Goal: Find specific page/section: Find specific page/section

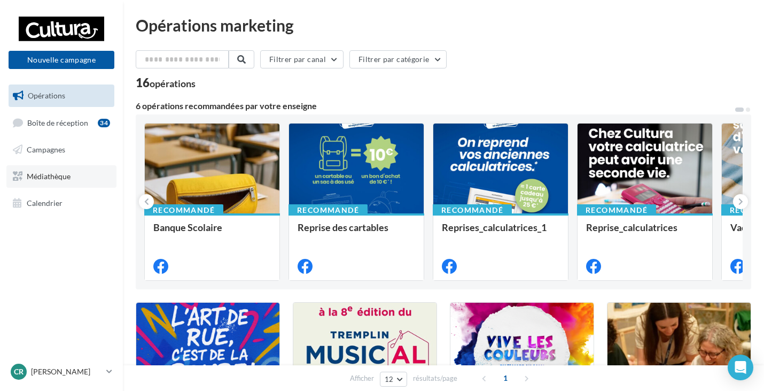
click at [47, 177] on span "Médiathèque" at bounding box center [49, 176] width 44 height 9
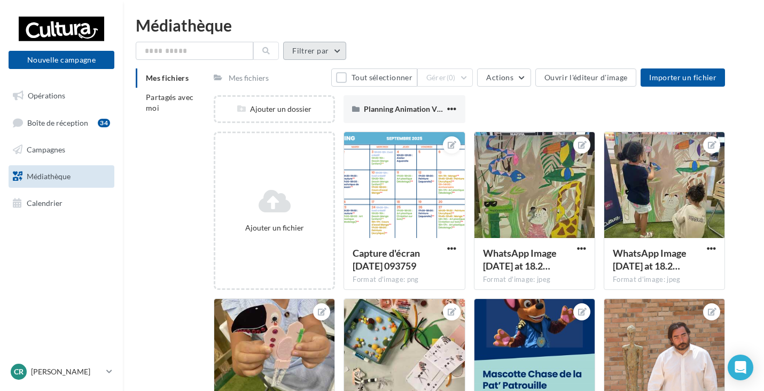
click at [304, 50] on button "Filtrer par" at bounding box center [314, 51] width 63 height 18
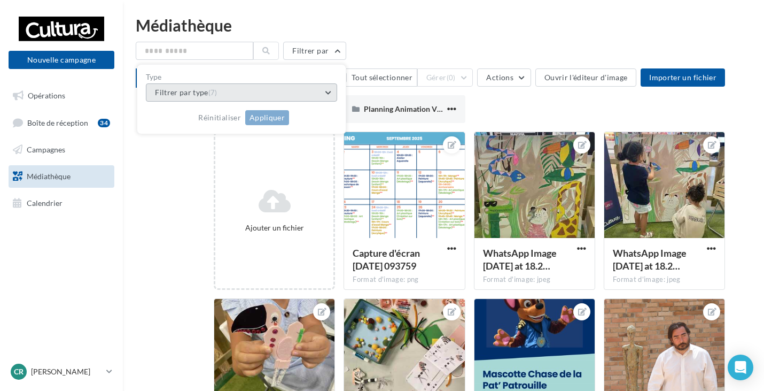
click at [239, 88] on button "Filtrer par type (7)" at bounding box center [241, 92] width 191 height 18
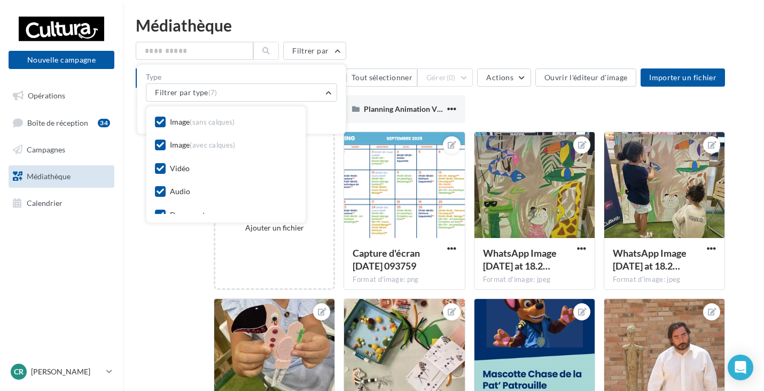
click at [407, 29] on div "Médiathèque" at bounding box center [444, 25] width 616 height 16
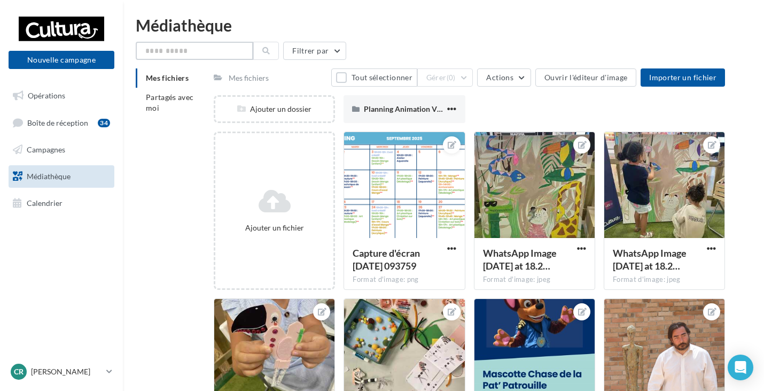
click at [175, 50] on input "text" at bounding box center [195, 51] width 118 height 18
type input "*****"
click at [392, 30] on div "Médiathèque" at bounding box center [444, 25] width 616 height 16
click at [260, 52] on button at bounding box center [266, 51] width 26 height 18
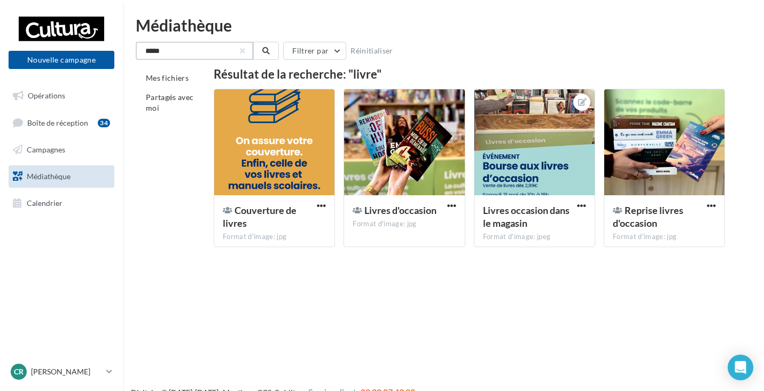
click at [244, 56] on input "*****" at bounding box center [195, 51] width 118 height 18
click at [243, 53] on button "button" at bounding box center [243, 51] width 4 height 4
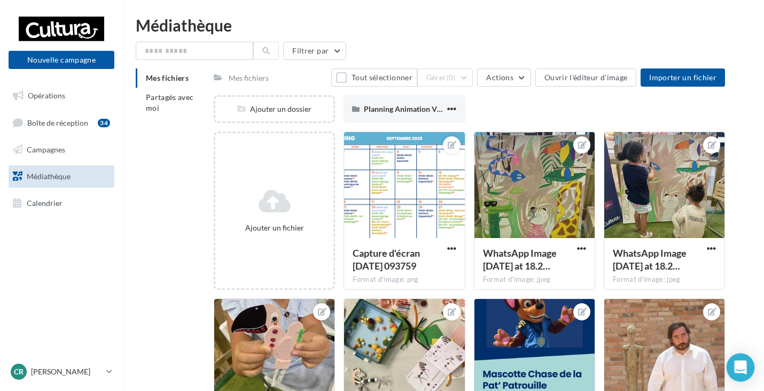
click at [741, 363] on icon "Open Intercom Messenger" at bounding box center [740, 367] width 12 height 14
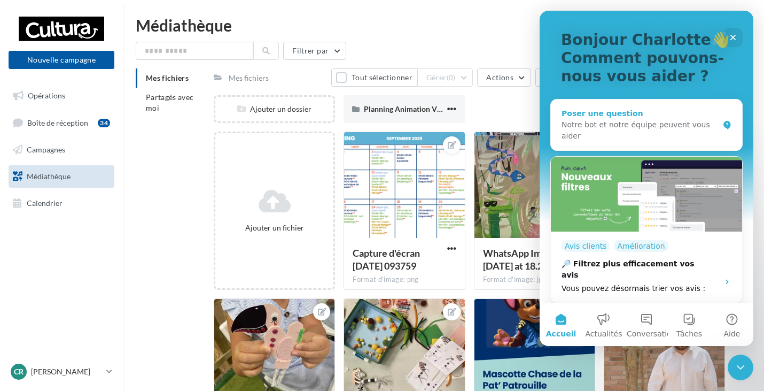
scroll to position [107, 0]
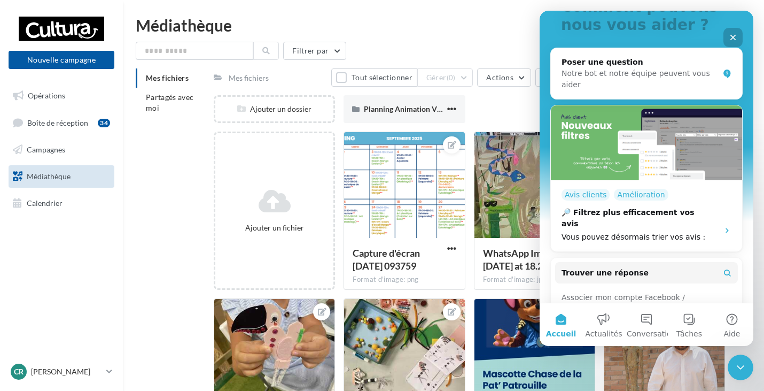
click at [733, 34] on icon "Fermer" at bounding box center [733, 37] width 9 height 9
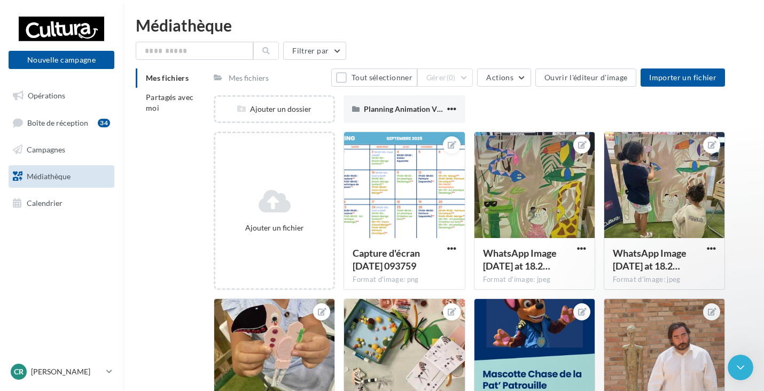
scroll to position [0, 0]
